Goal: Transaction & Acquisition: Purchase product/service

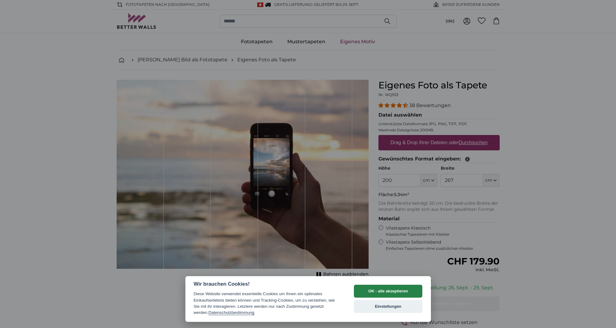
click at [389, 291] on button "OK - alle akzeptieren" at bounding box center [388, 291] width 69 height 13
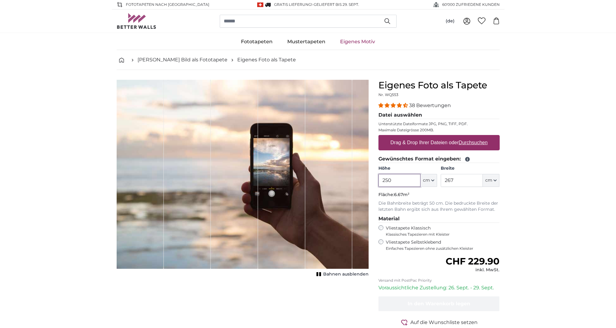
type input "250"
click at [455, 181] on input "267" at bounding box center [462, 180] width 42 height 13
type input "2"
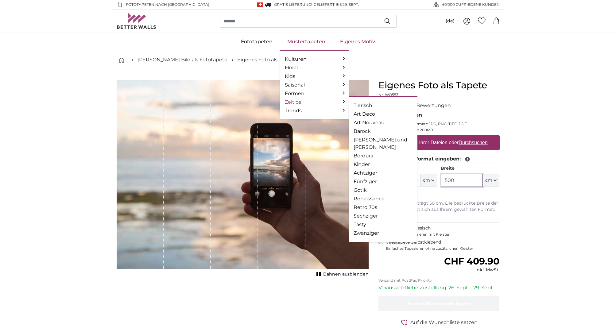
type input "500"
click at [295, 101] on link "Zeitlos" at bounding box center [314, 102] width 59 height 7
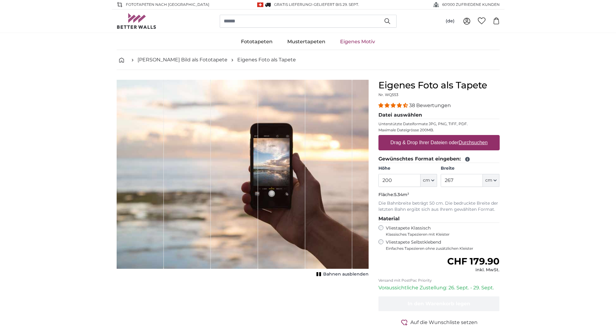
drag, startPoint x: 388, startPoint y: 180, endPoint x: 393, endPoint y: 182, distance: 4.7
click at [388, 181] on input "200" at bounding box center [399, 180] width 42 height 13
type input "250"
click at [454, 180] on input "267" at bounding box center [462, 180] width 42 height 13
type input "2"
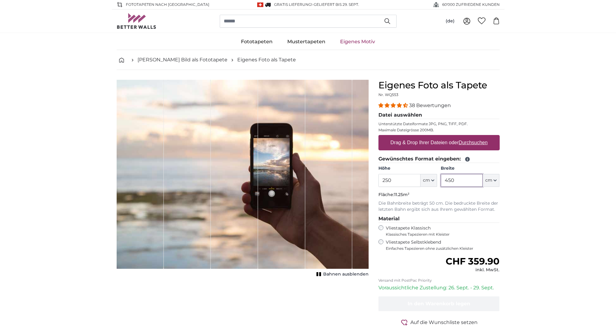
type input "450"
